Goal: Information Seeking & Learning: Learn about a topic

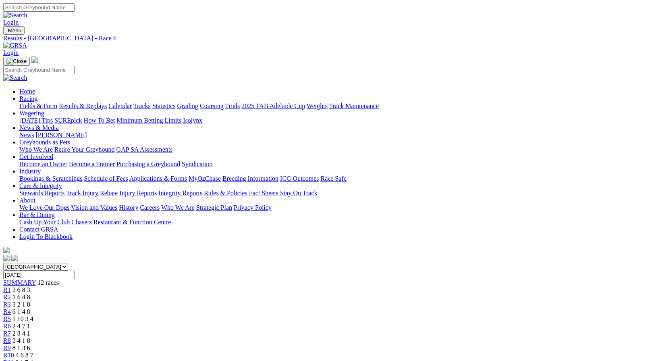
click at [46, 102] on link "Fields & Form" at bounding box center [38, 105] width 38 height 7
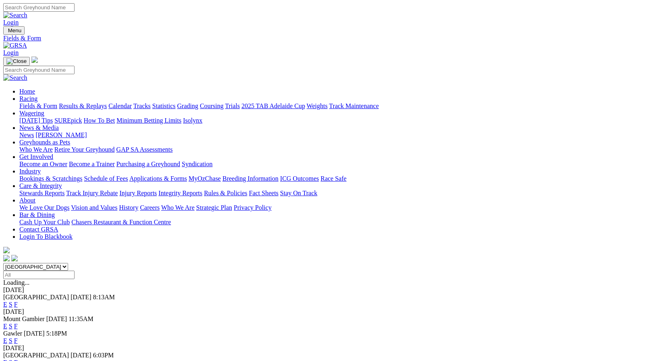
click at [18, 322] on link "F" at bounding box center [16, 325] width 4 height 7
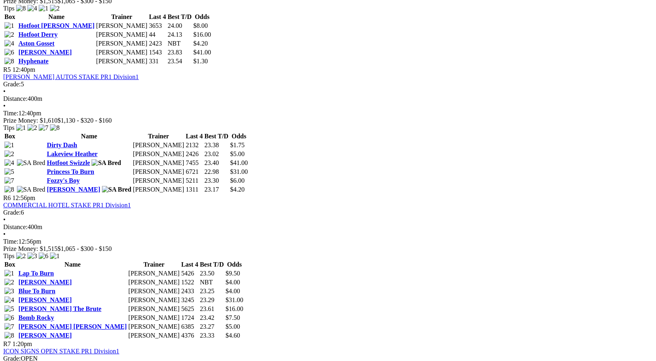
scroll to position [832, 0]
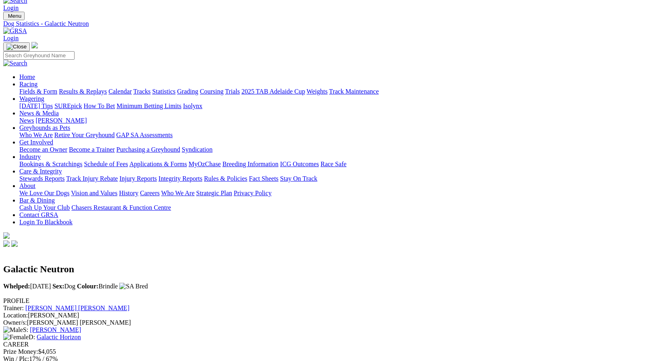
scroll to position [11, 0]
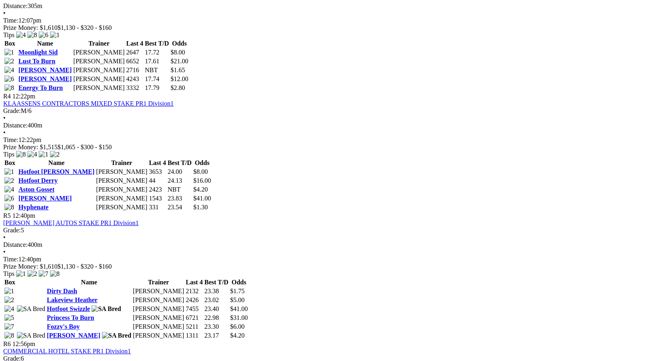
scroll to position [686, 0]
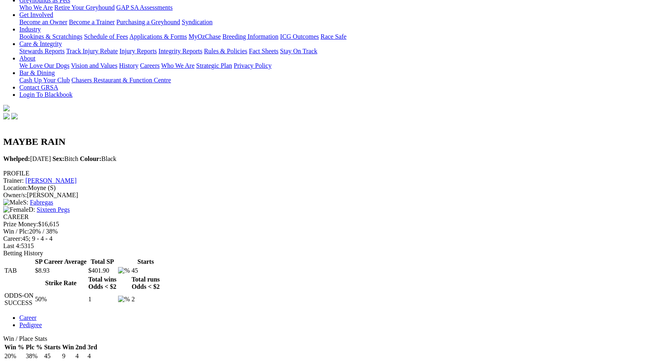
scroll to position [139, 0]
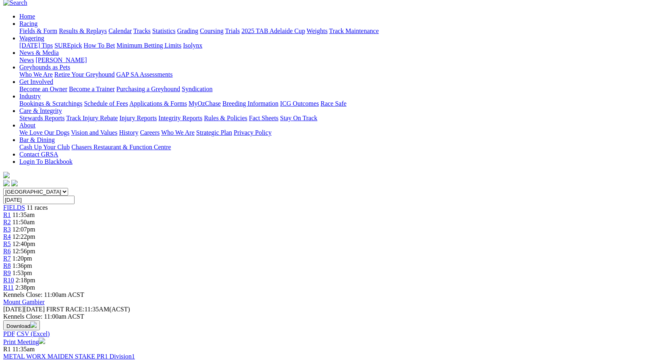
scroll to position [63, 0]
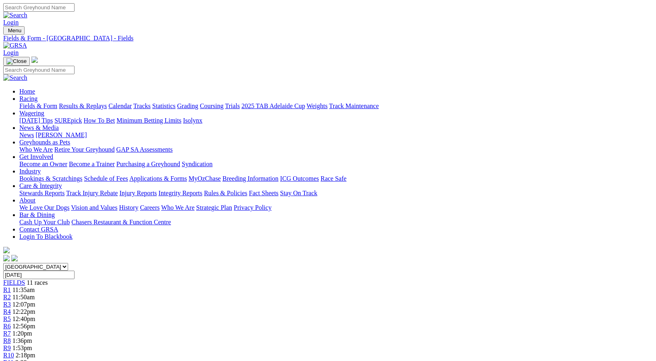
scroll to position [63, 0]
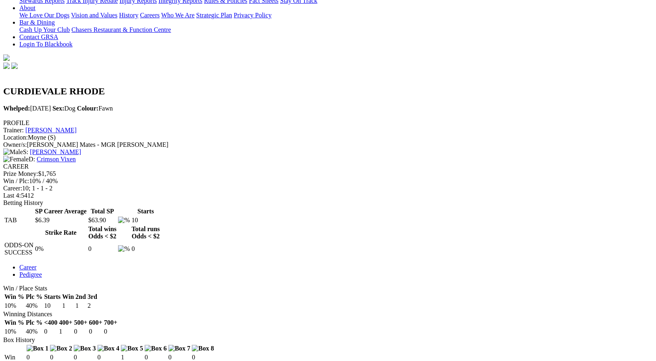
scroll to position [193, 0]
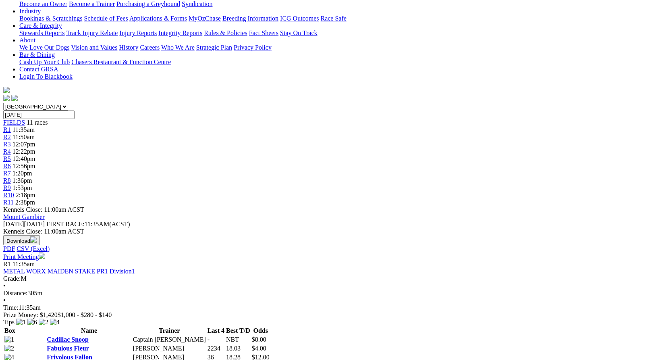
scroll to position [160, 0]
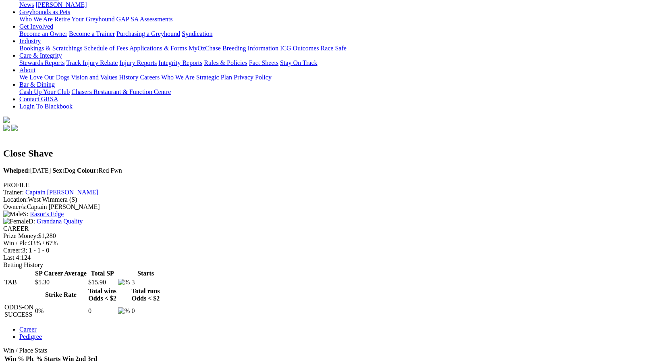
scroll to position [131, 0]
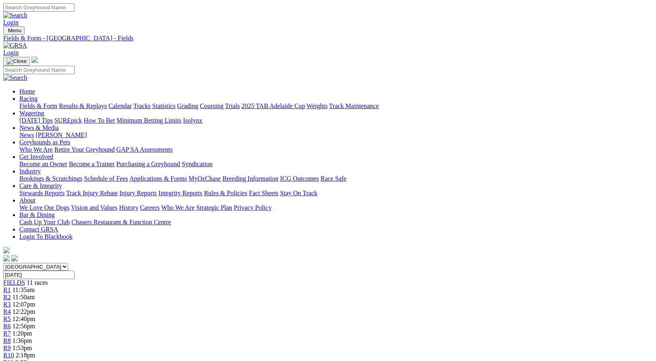
scroll to position [160, 0]
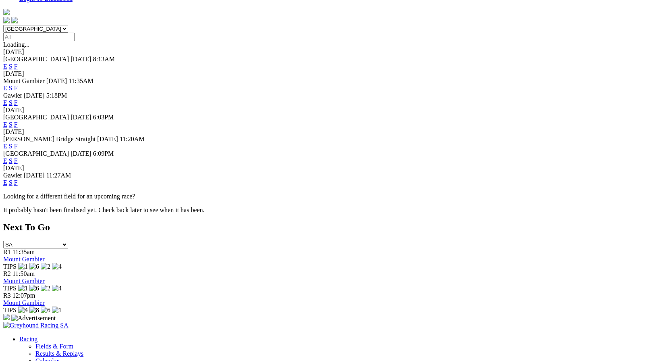
scroll to position [238, 0]
